Goal: Check status: Check status

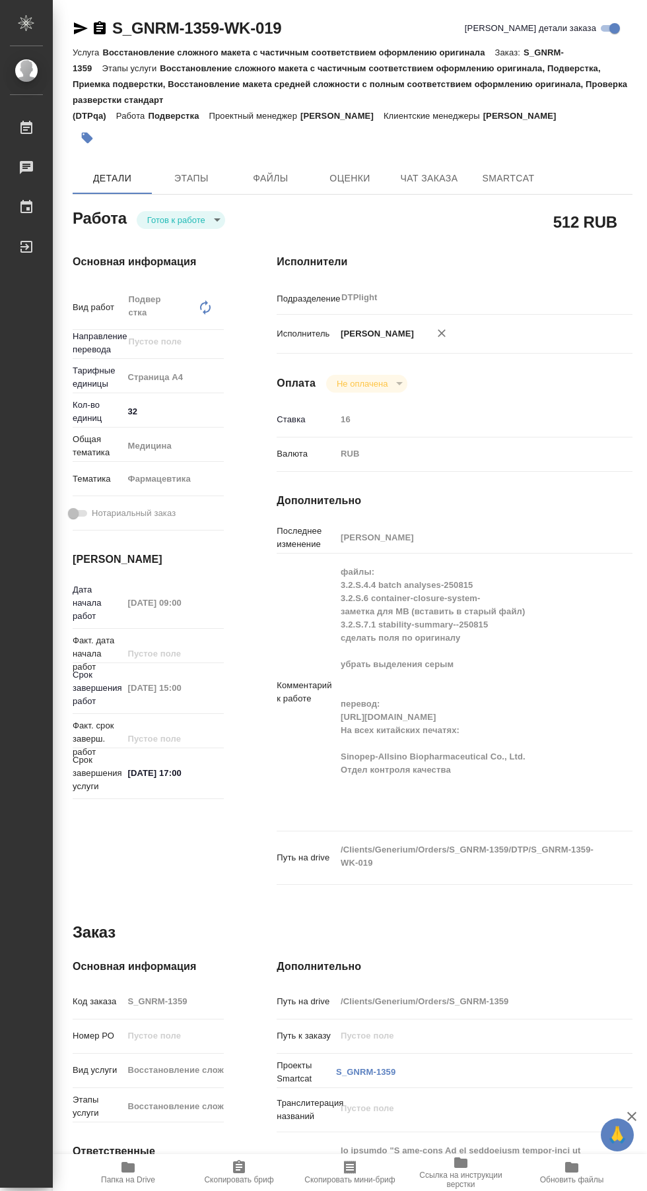
type textarea "x"
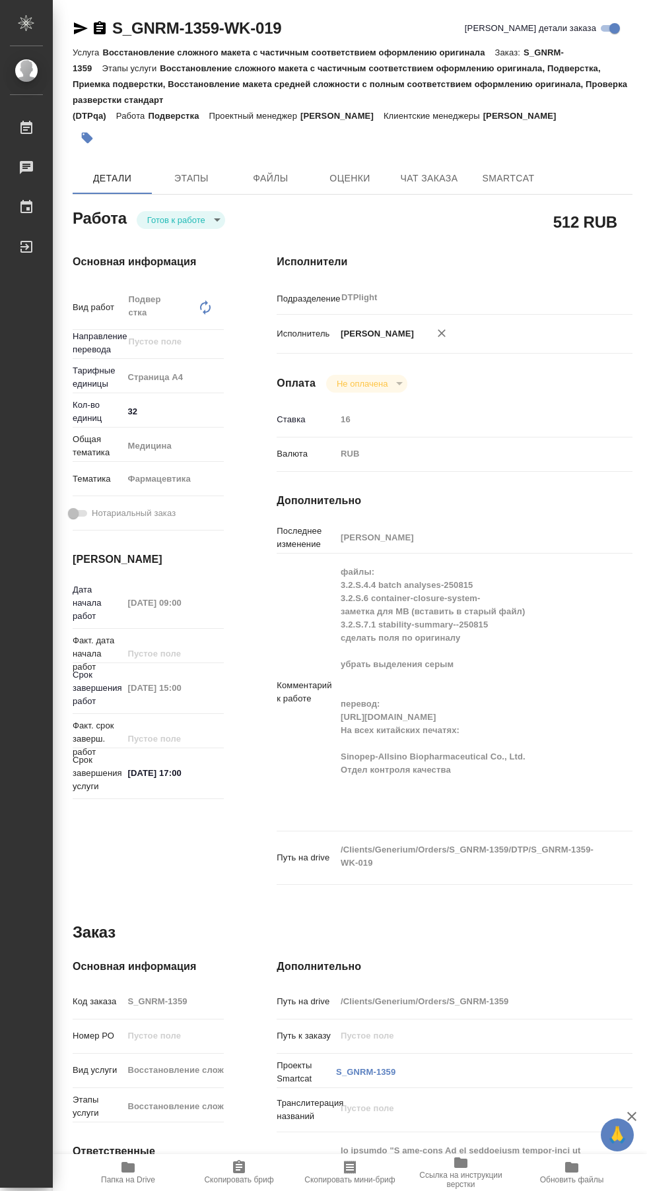
click at [187, 201] on body "🙏 .cls-1 fill:#fff; AWATERA Сархатов [PERSON_NAME] Работы Чаты График Выйти S_G…" at bounding box center [323, 595] width 647 height 1191
type textarea "x"
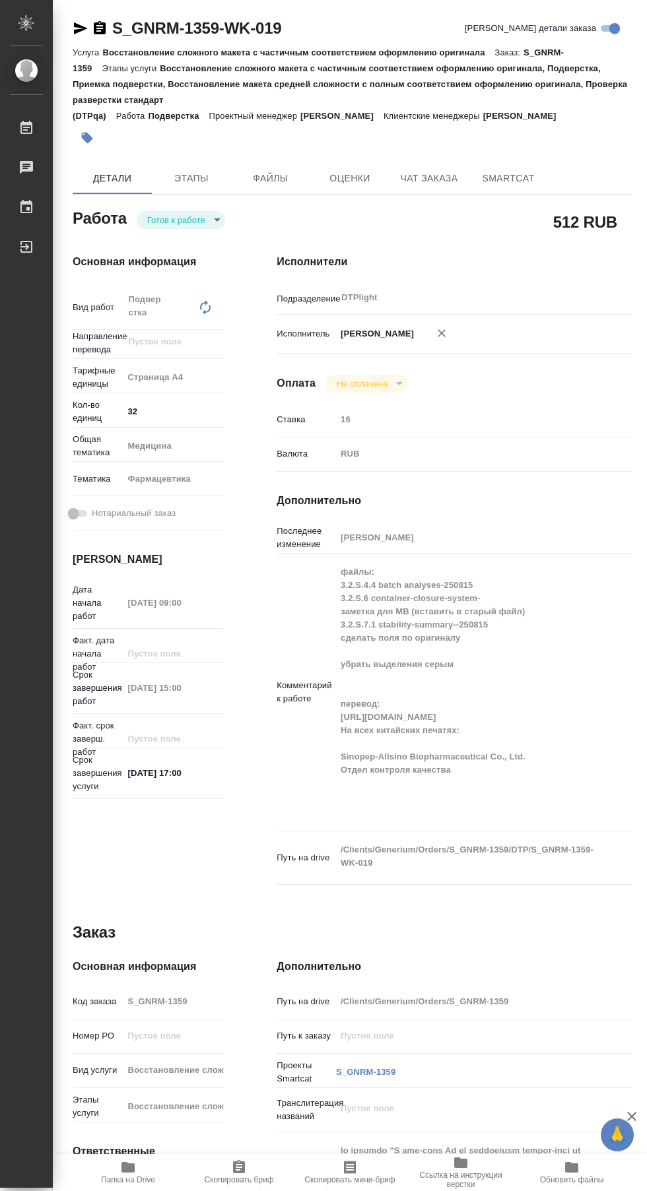
type textarea "x"
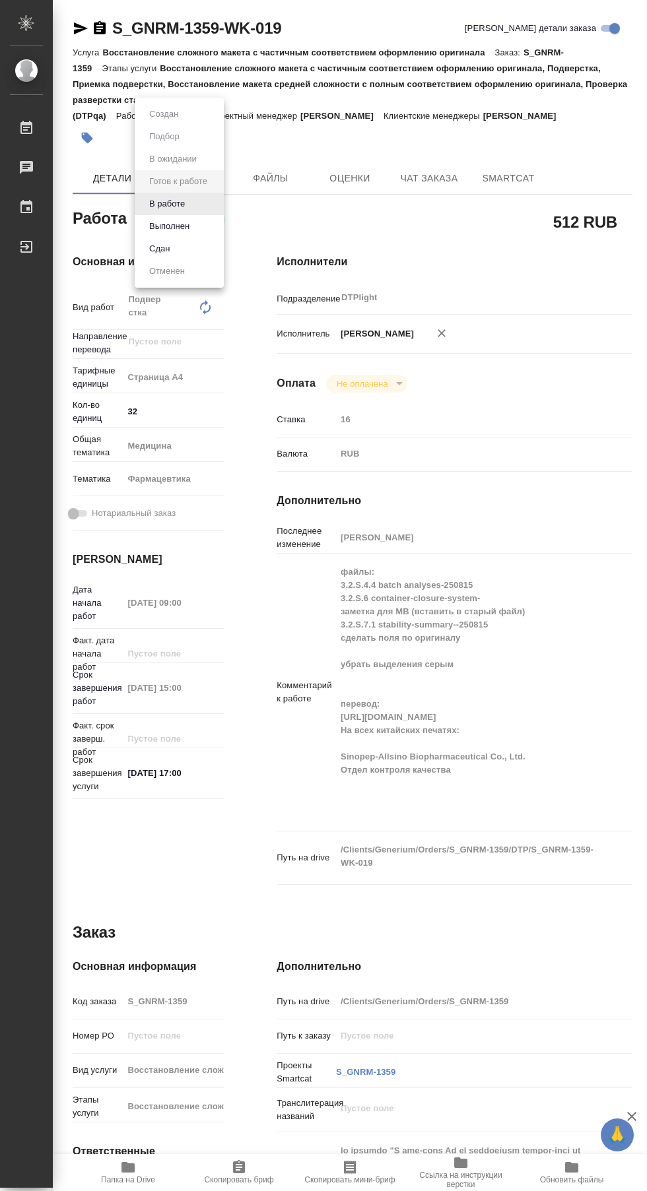
type textarea "x"
click at [212, 194] on li "В работе" at bounding box center [179, 204] width 89 height 22
type textarea "x"
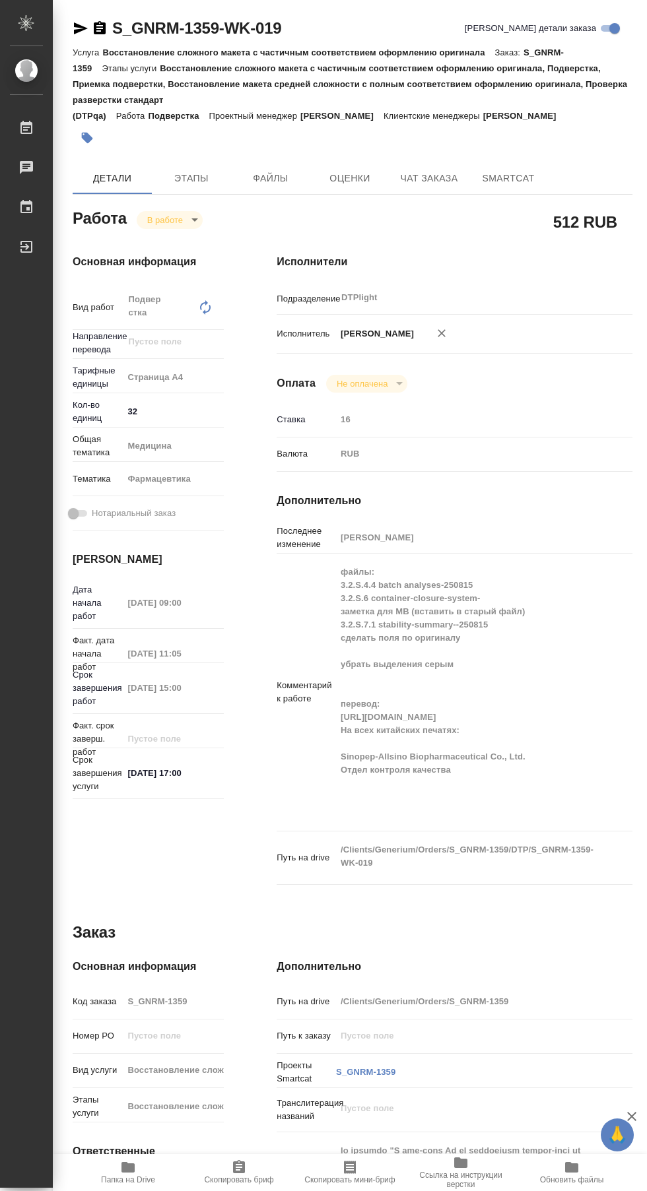
type textarea "x"
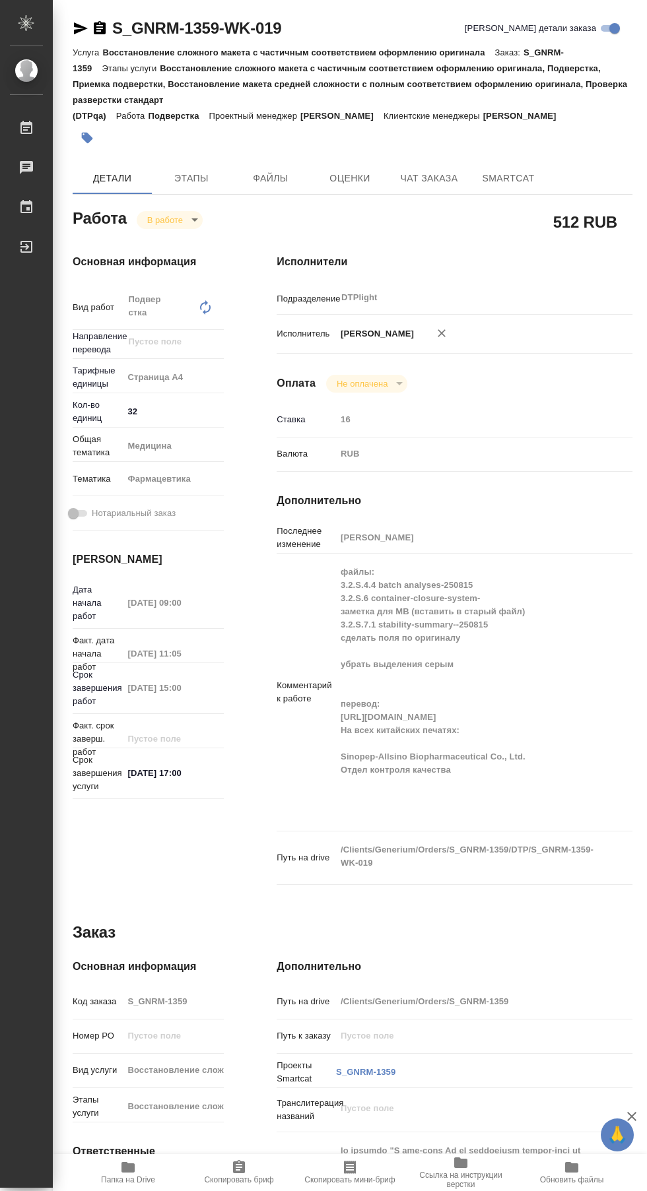
type textarea "x"
